Goal: Submit feedback/report problem

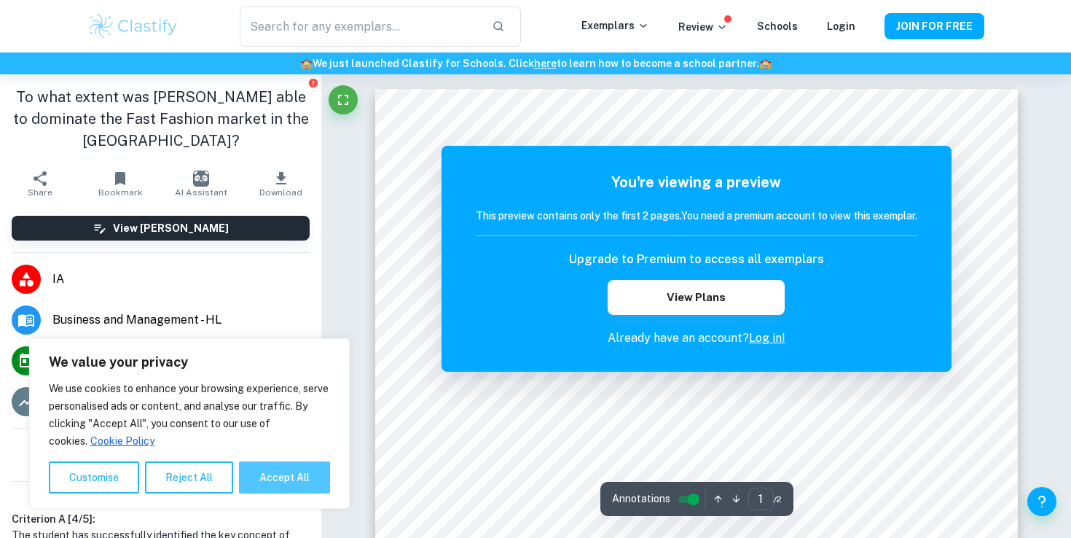
click at [298, 471] on button "Accept All" at bounding box center [284, 477] width 91 height 32
checkbox input "true"
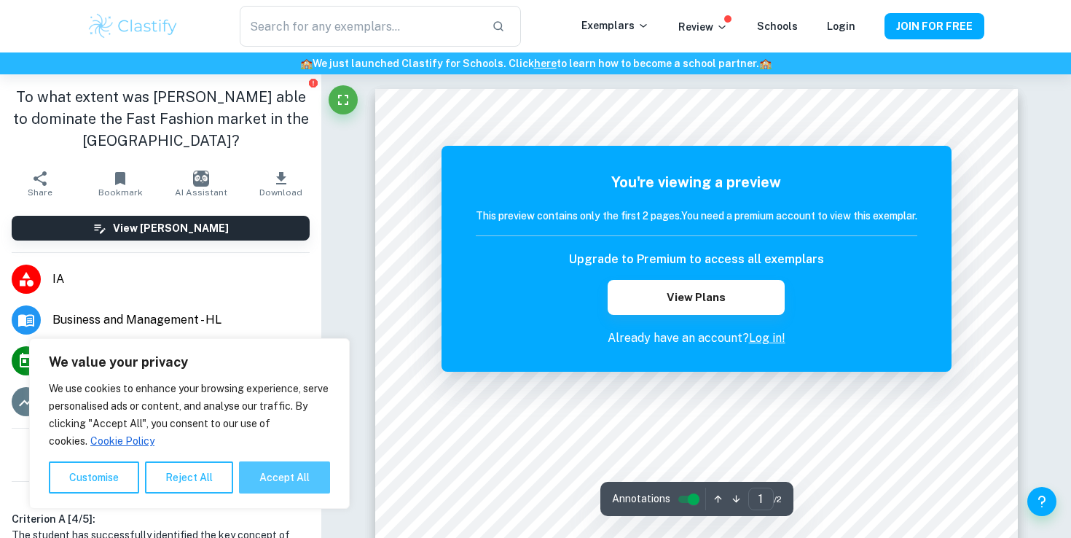
checkbox input "true"
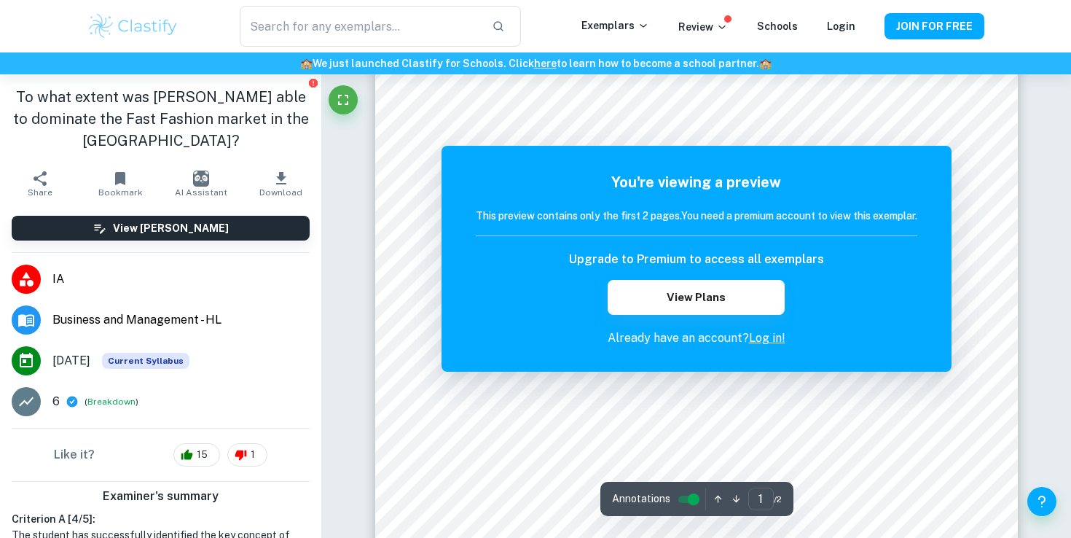
scroll to position [50, 0]
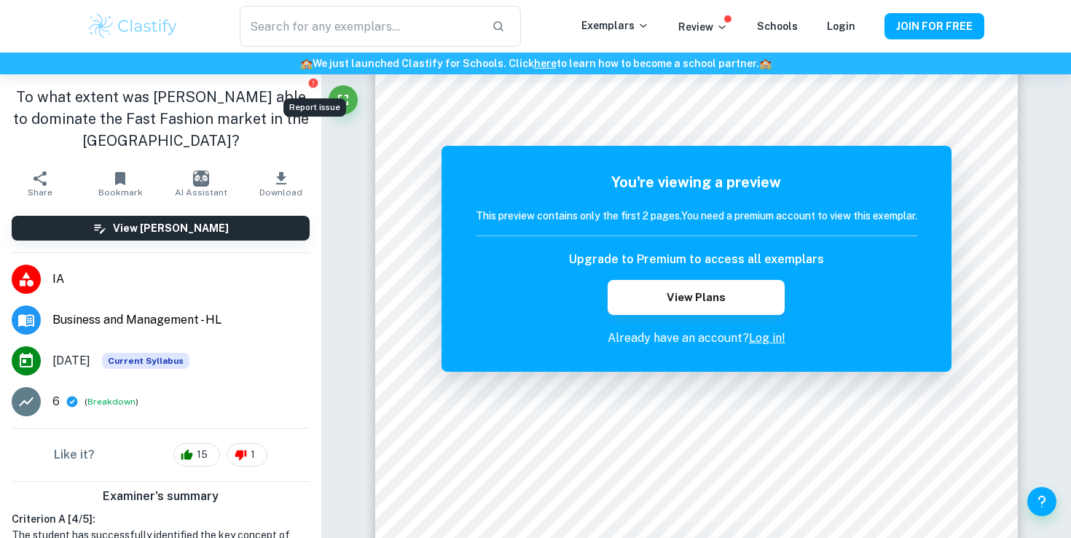
click at [313, 86] on icon "Report issue" at bounding box center [313, 83] width 9 height 9
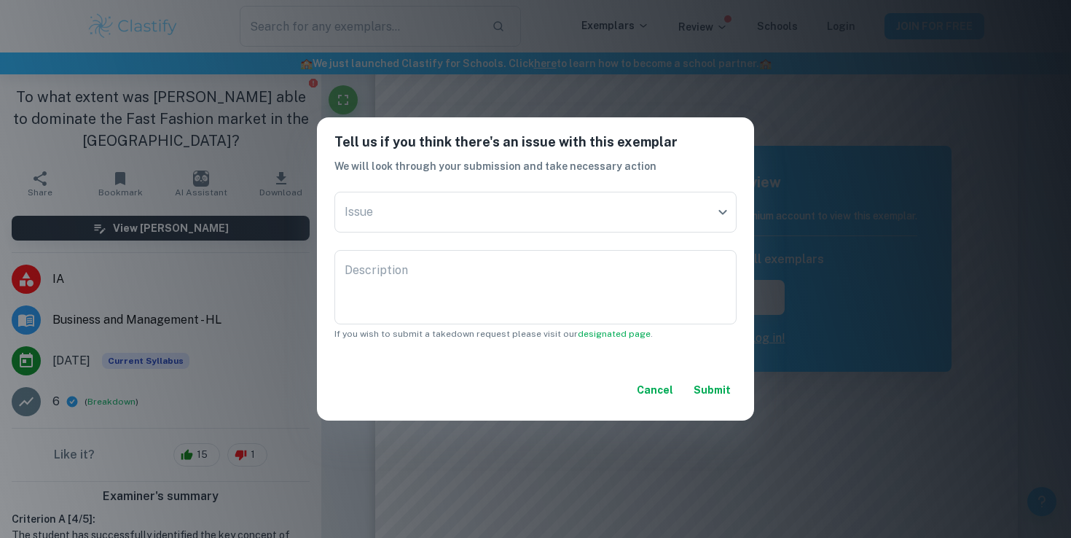
click at [316, 89] on div "Tell us if you think there's an issue with this exemplar We will look through y…" at bounding box center [535, 269] width 1071 height 538
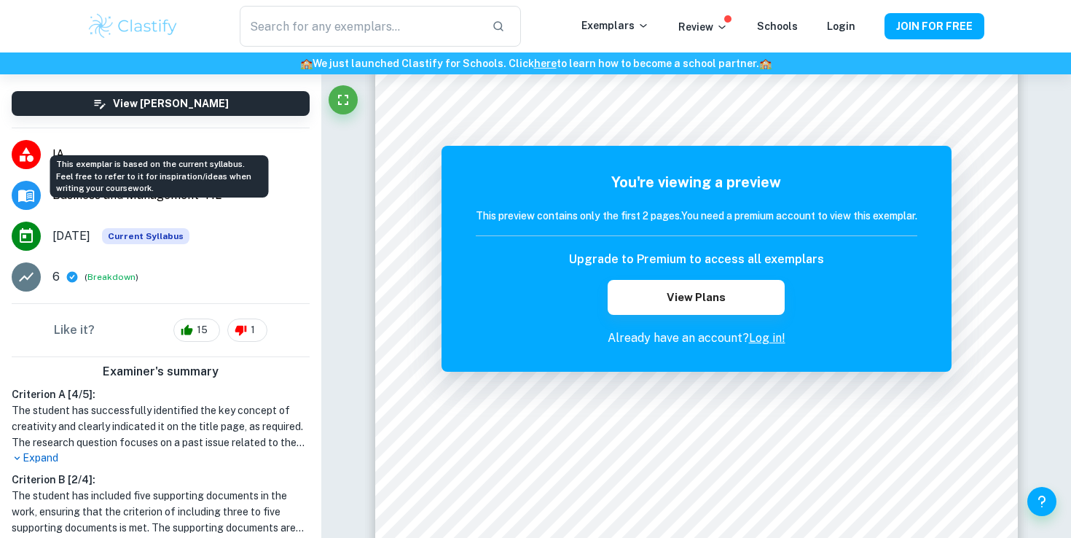
scroll to position [250, 0]
